Goal: Transaction & Acquisition: Book appointment/travel/reservation

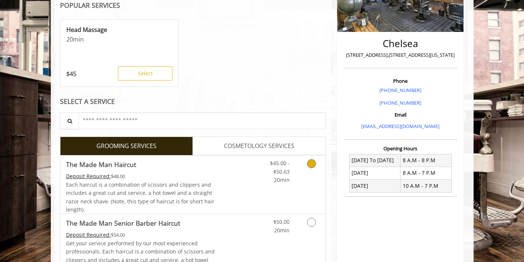
click at [280, 166] on span "$45.00 - $50.63" at bounding box center [280, 166] width 20 height 15
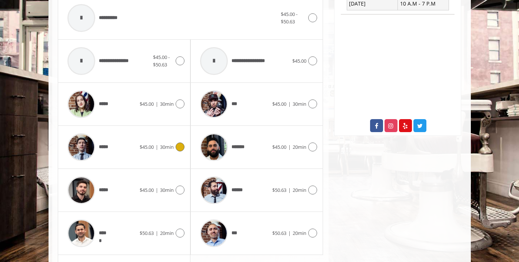
scroll to position [329, 0]
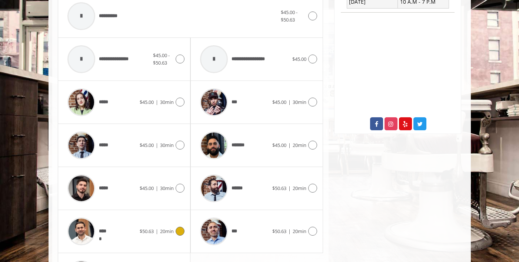
click at [141, 217] on div "***** $50.63 | 20min" at bounding box center [124, 230] width 121 height 35
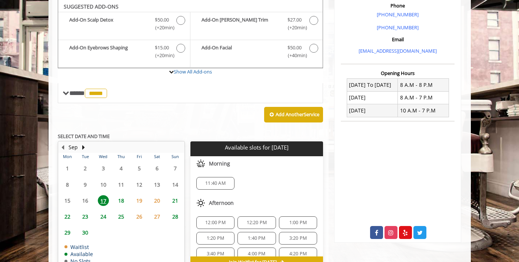
scroll to position [30, 0]
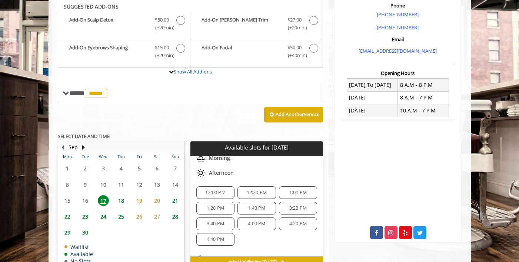
click at [208, 205] on span "1:20 PM" at bounding box center [215, 208] width 17 height 6
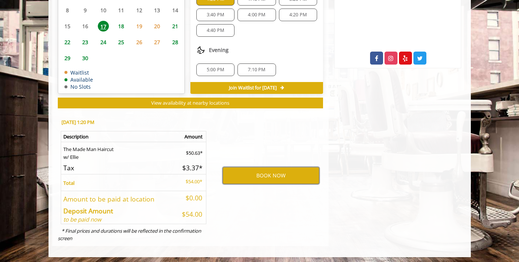
scroll to position [397, 0]
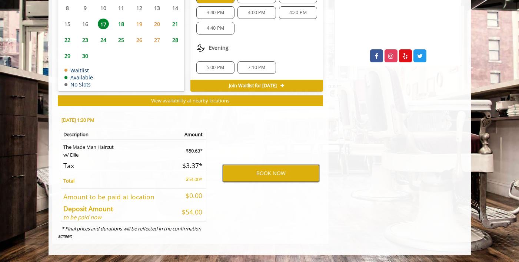
click at [268, 179] on button "BOOK NOW" at bounding box center [271, 173] width 97 height 17
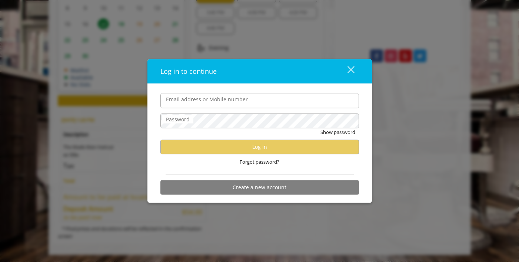
click at [198, 100] on input "Email address or Mobile number" at bounding box center [259, 100] width 199 height 15
type input "**********"
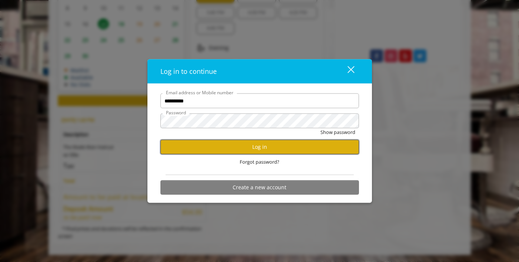
click at [243, 151] on button "Log in" at bounding box center [259, 146] width 199 height 14
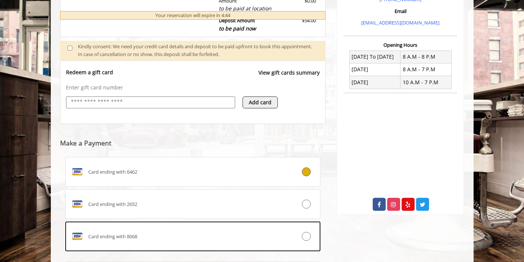
scroll to position [248, 0]
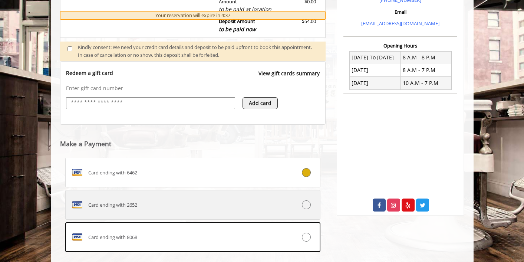
click at [189, 205] on div "Card ending with 2652" at bounding box center [172, 205] width 212 height 12
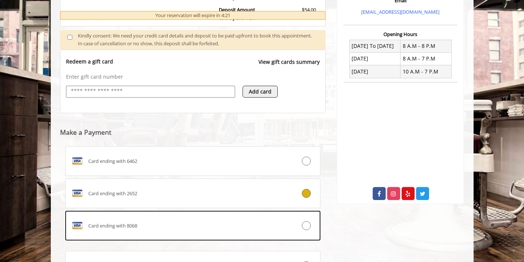
scroll to position [330, 0]
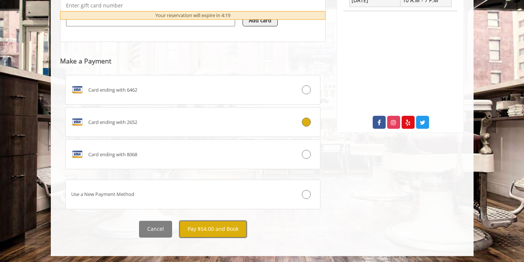
click at [212, 222] on button "Pay $54.00 and Book" at bounding box center [212, 229] width 67 height 17
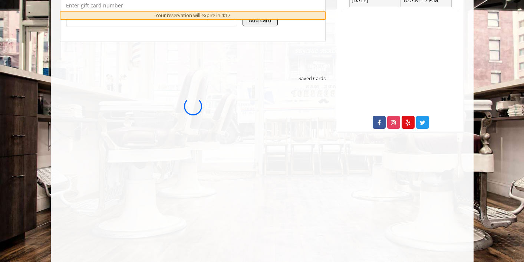
scroll to position [0, 0]
